Goal: Navigation & Orientation: Go to known website

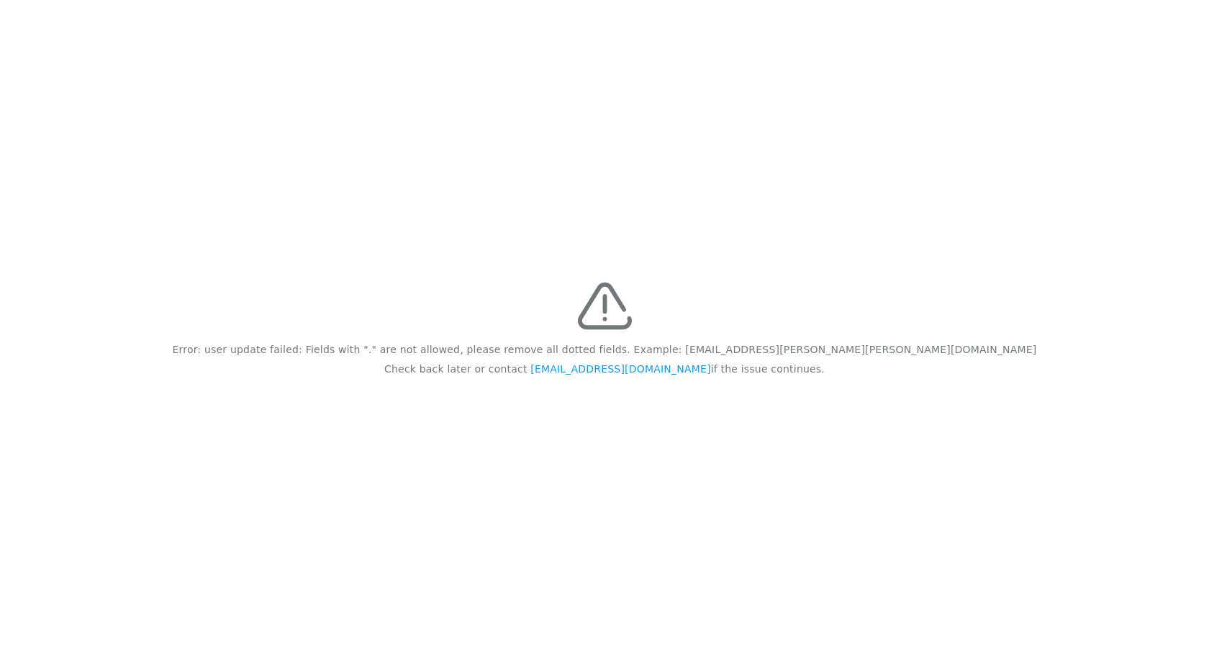
drag, startPoint x: 0, startPoint y: 0, endPoint x: 825, endPoint y: 27, distance: 825.0
click at [799, 46] on div "Error: user update failed: Fields with "." are not allowed, please remove all d…" at bounding box center [604, 329] width 1209 height 658
